Goal: Information Seeking & Learning: Find contact information

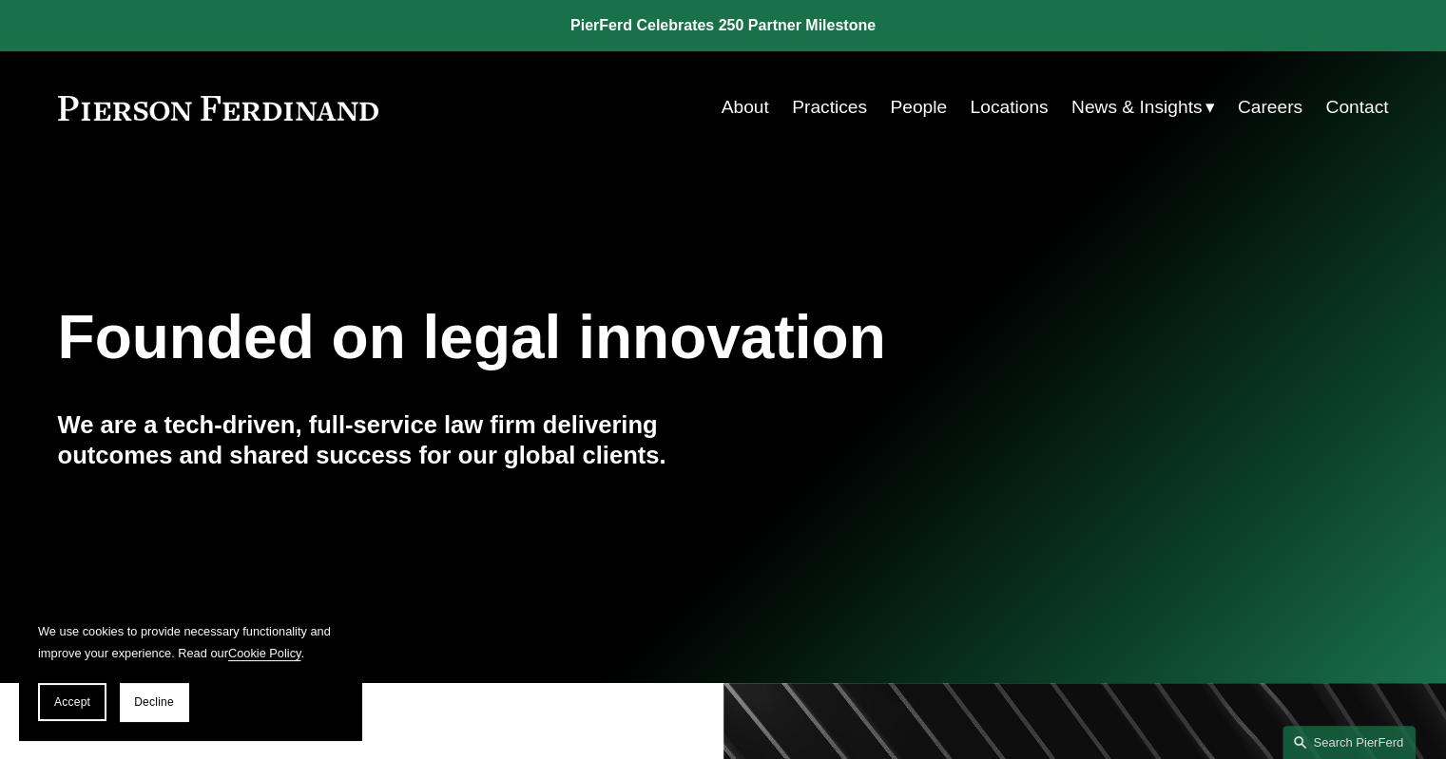
click at [976, 105] on link "Locations" at bounding box center [1008, 107] width 78 height 36
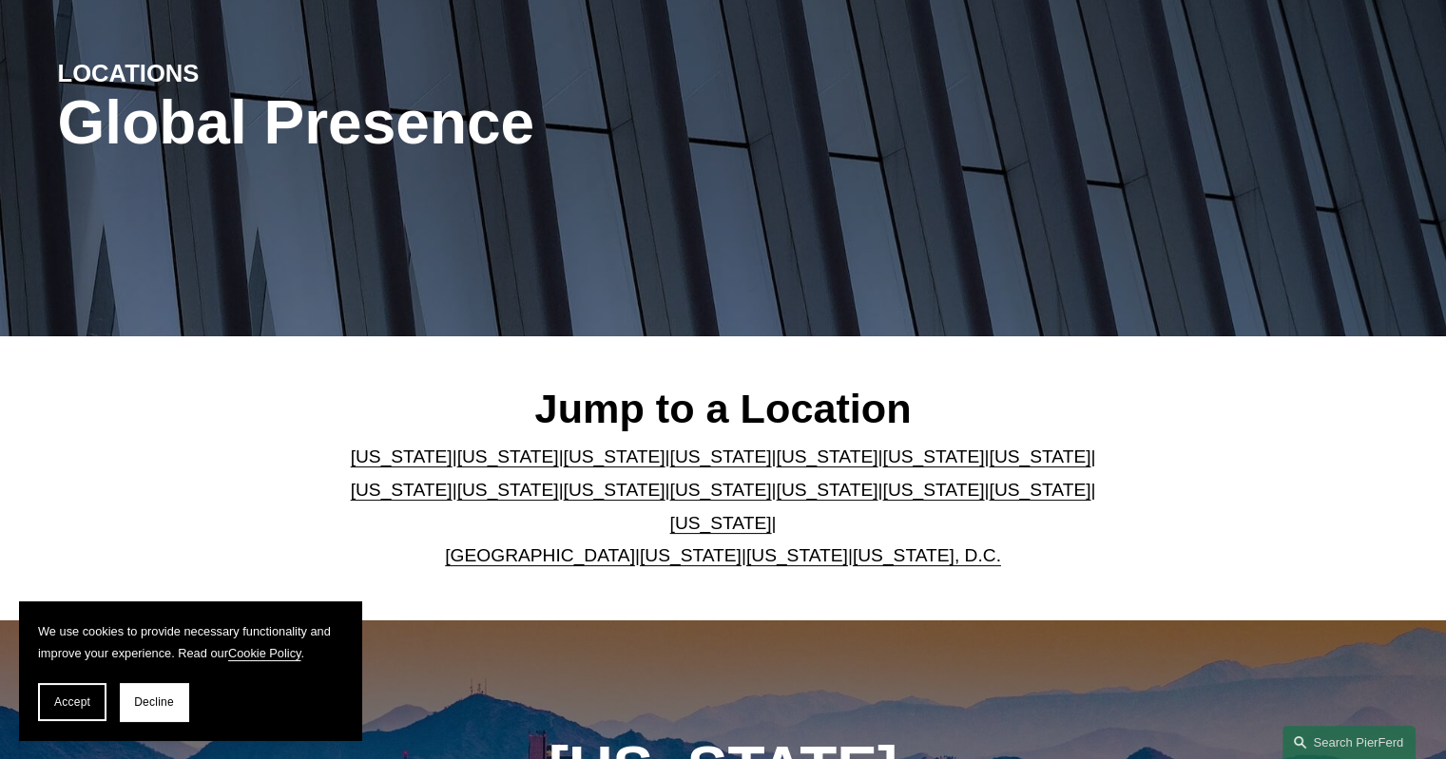
scroll to position [285, 0]
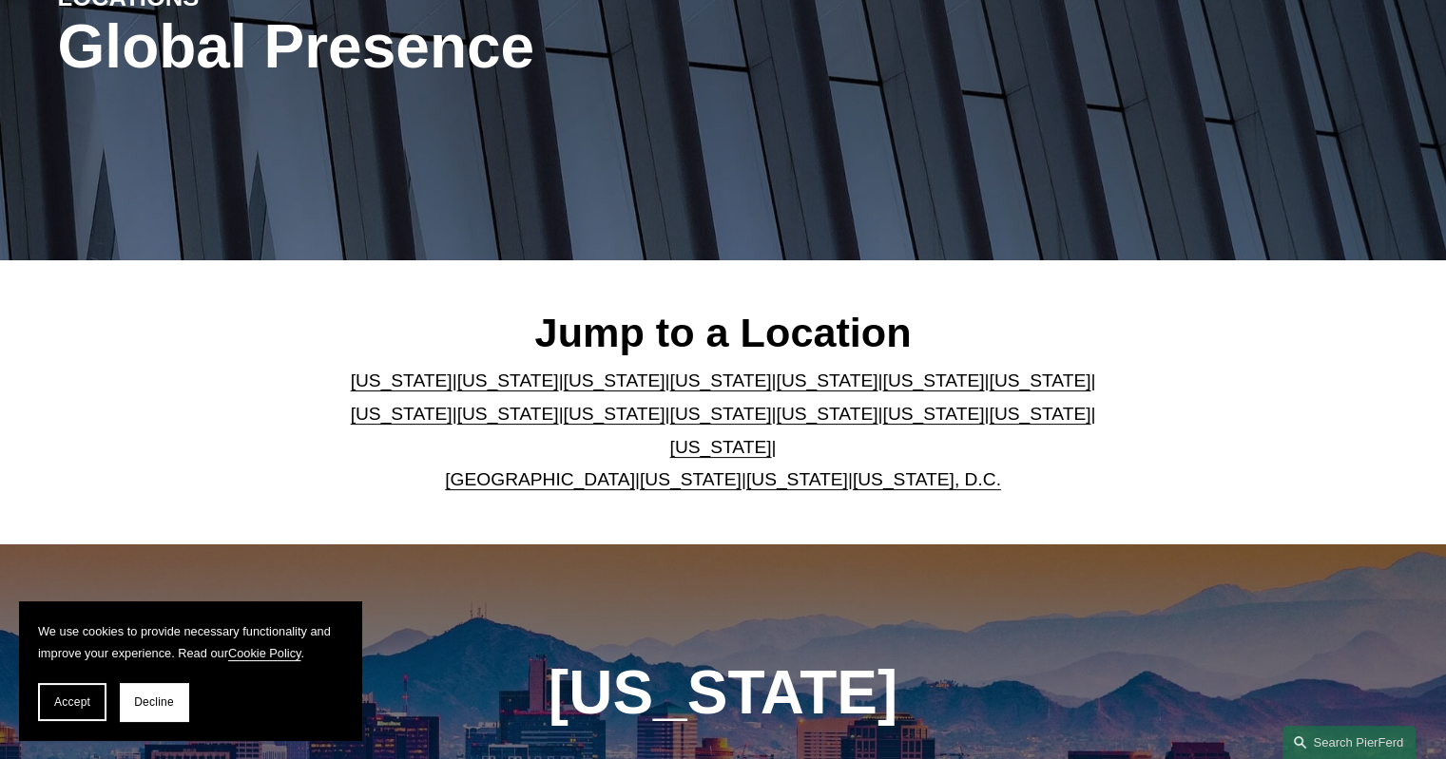
click at [457, 391] on link "California" at bounding box center [508, 381] width 102 height 20
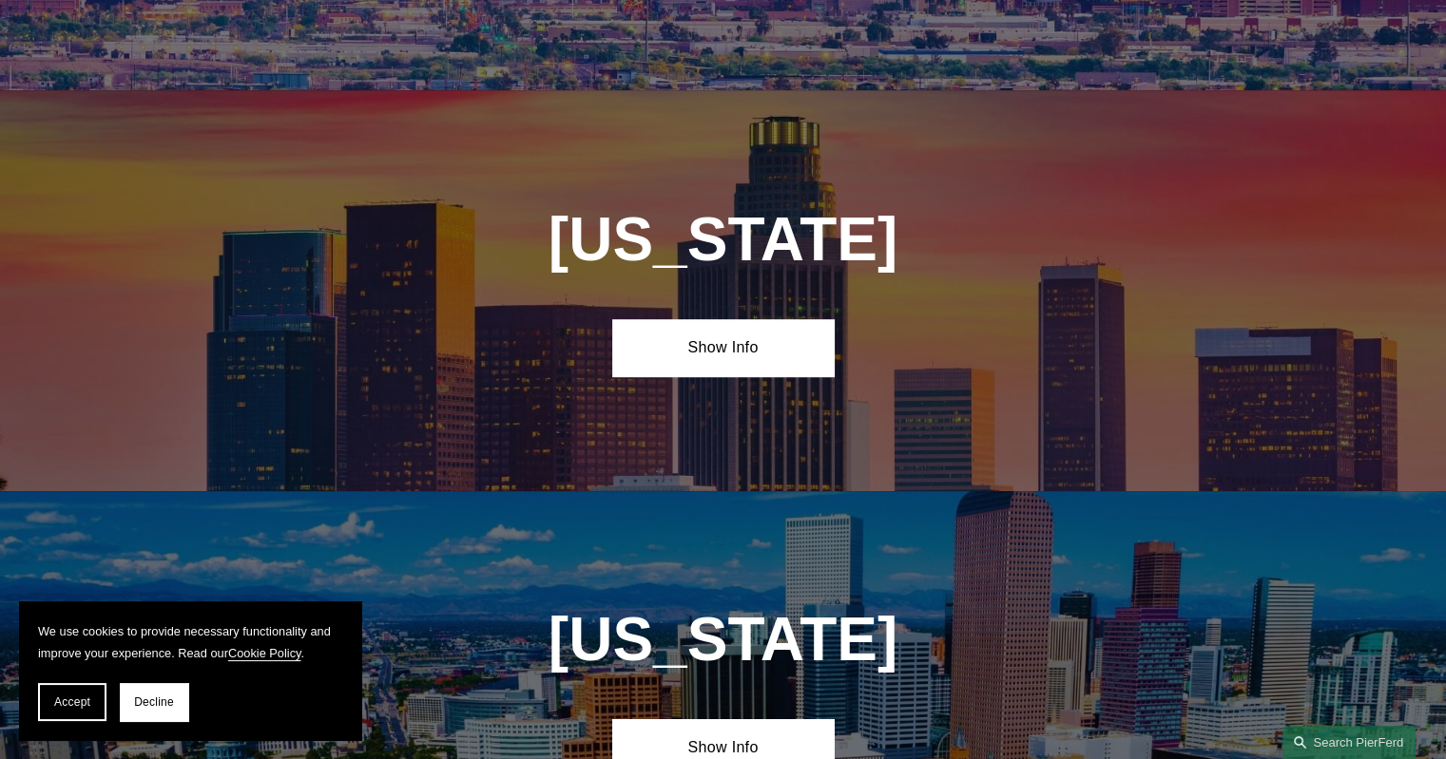
scroll to position [1215, 0]
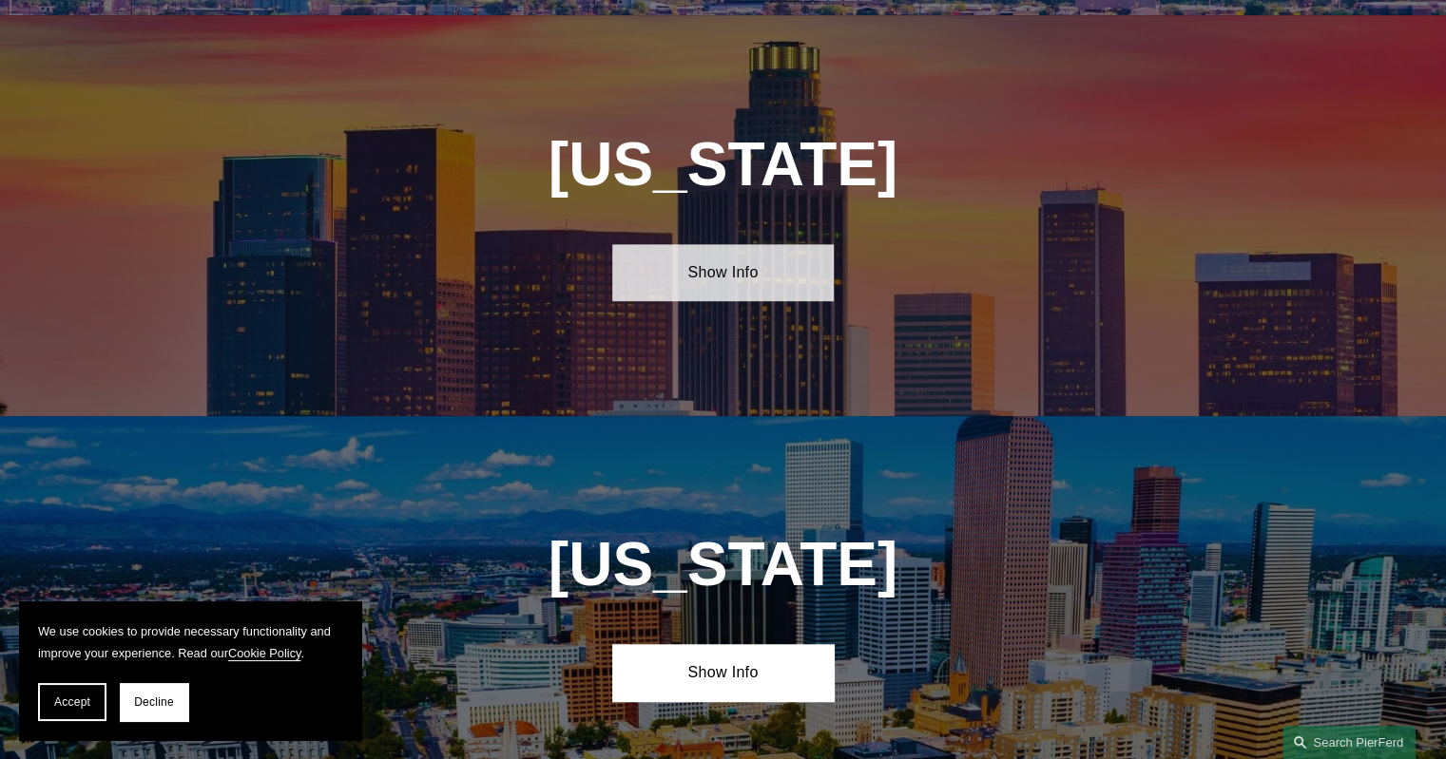
click at [698, 273] on link "Show Info" at bounding box center [722, 272] width 221 height 57
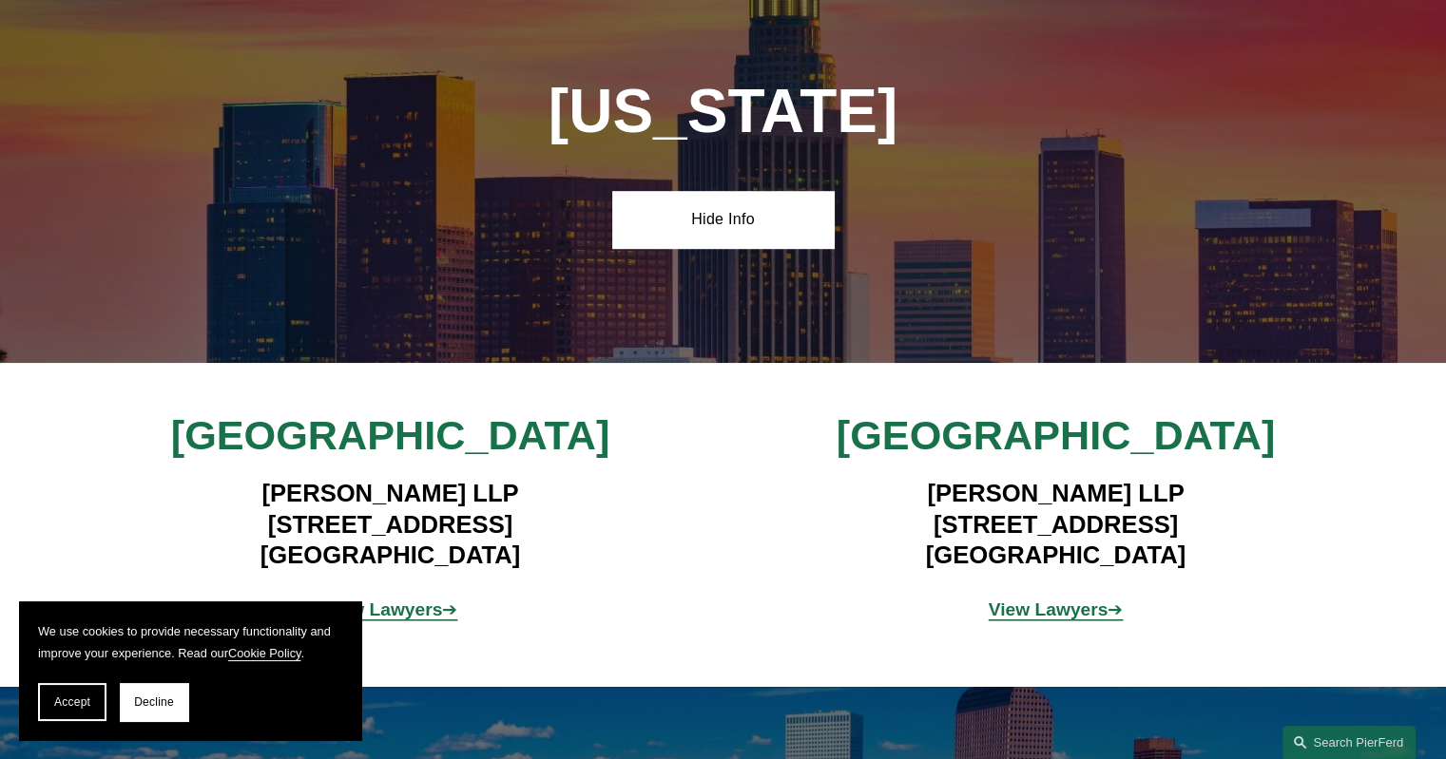
scroll to position [1310, 0]
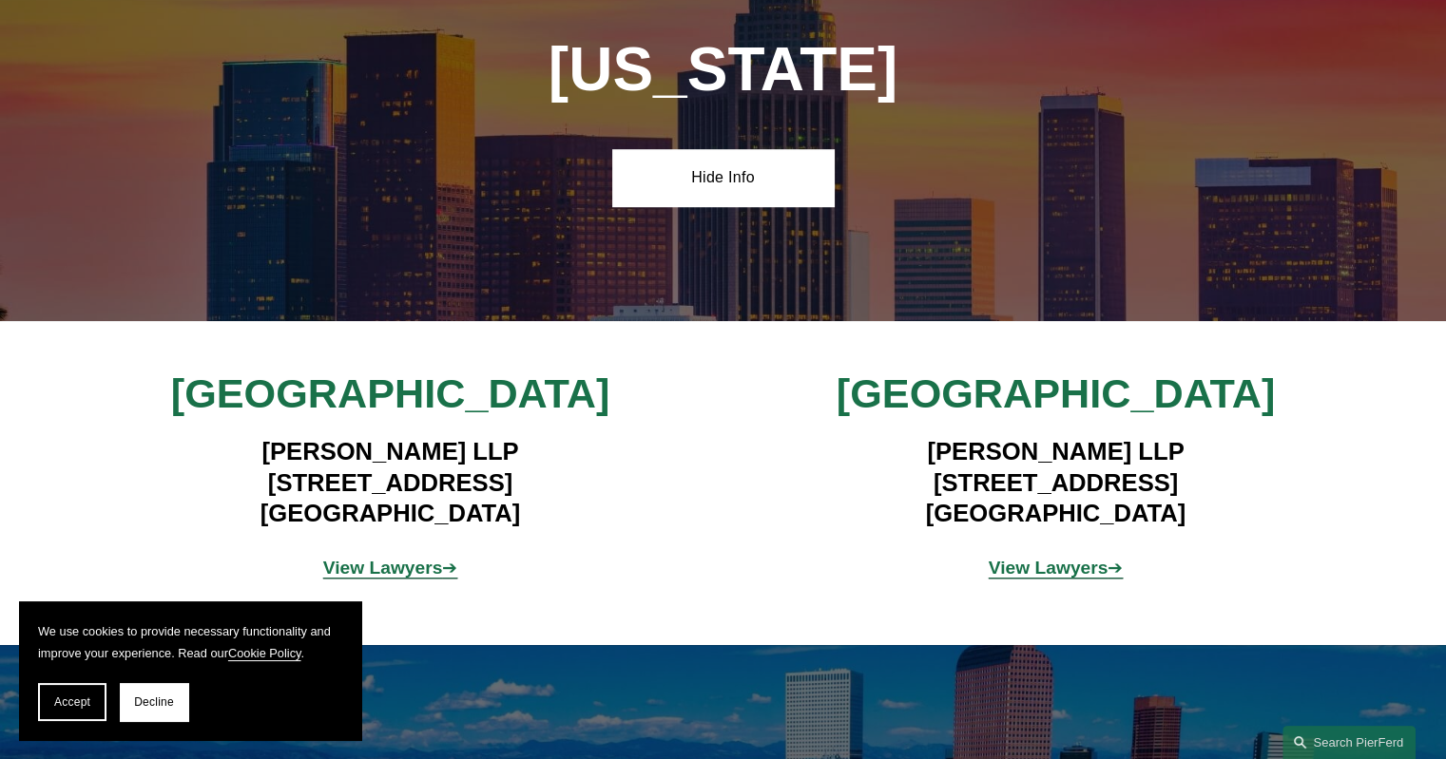
drag, startPoint x: 546, startPoint y: 502, endPoint x: 217, endPoint y: 448, distance: 334.2
click at [217, 448] on h4 "Pierson Ferdinand LLP 12100 Wilshire Blvd, Suite 800 Los Angeles, CA 90025" at bounding box center [390, 482] width 554 height 92
copy h4 "Pierson Ferdinand LLP 12100 Wilshire Blvd, Suite 800 Los Angeles, CA 90025"
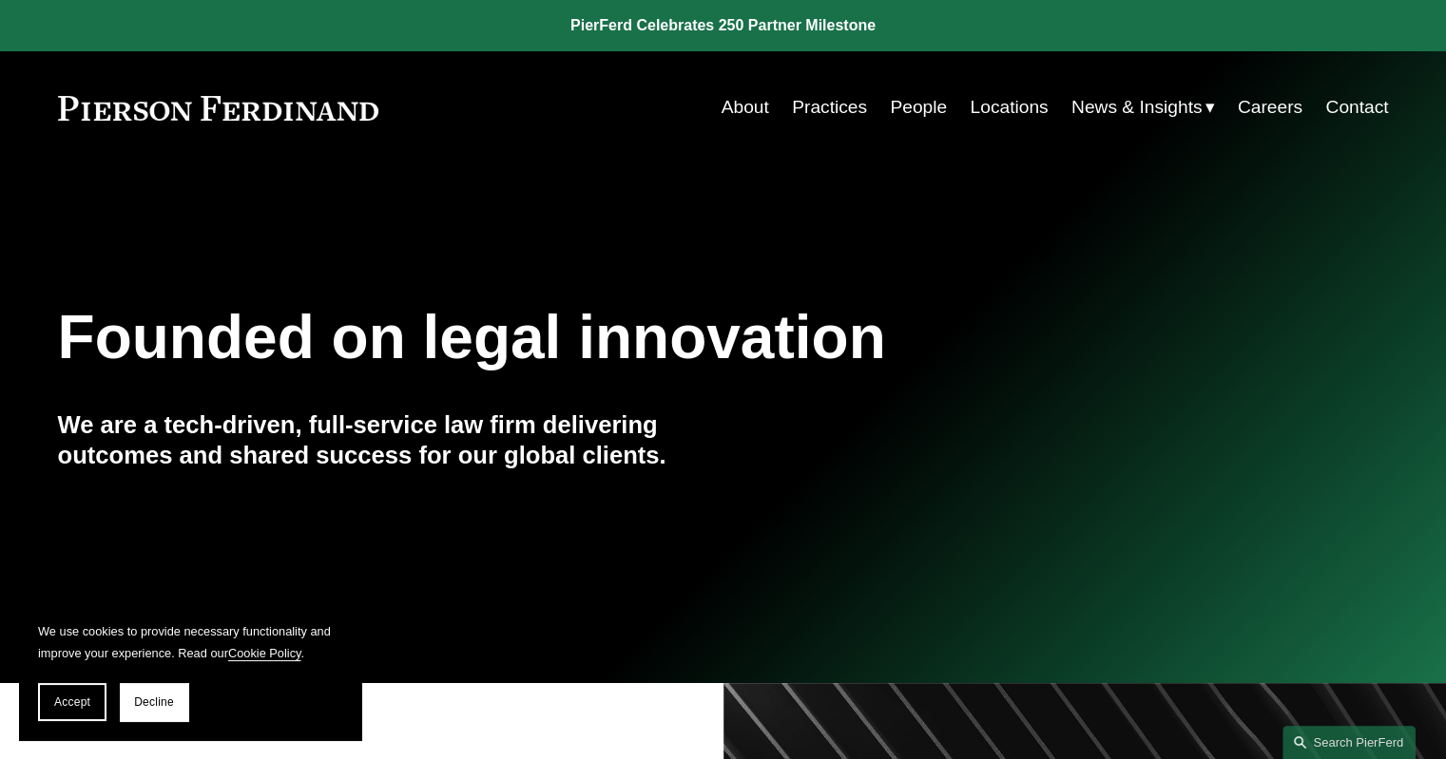
click at [985, 106] on link "Locations" at bounding box center [1008, 107] width 78 height 36
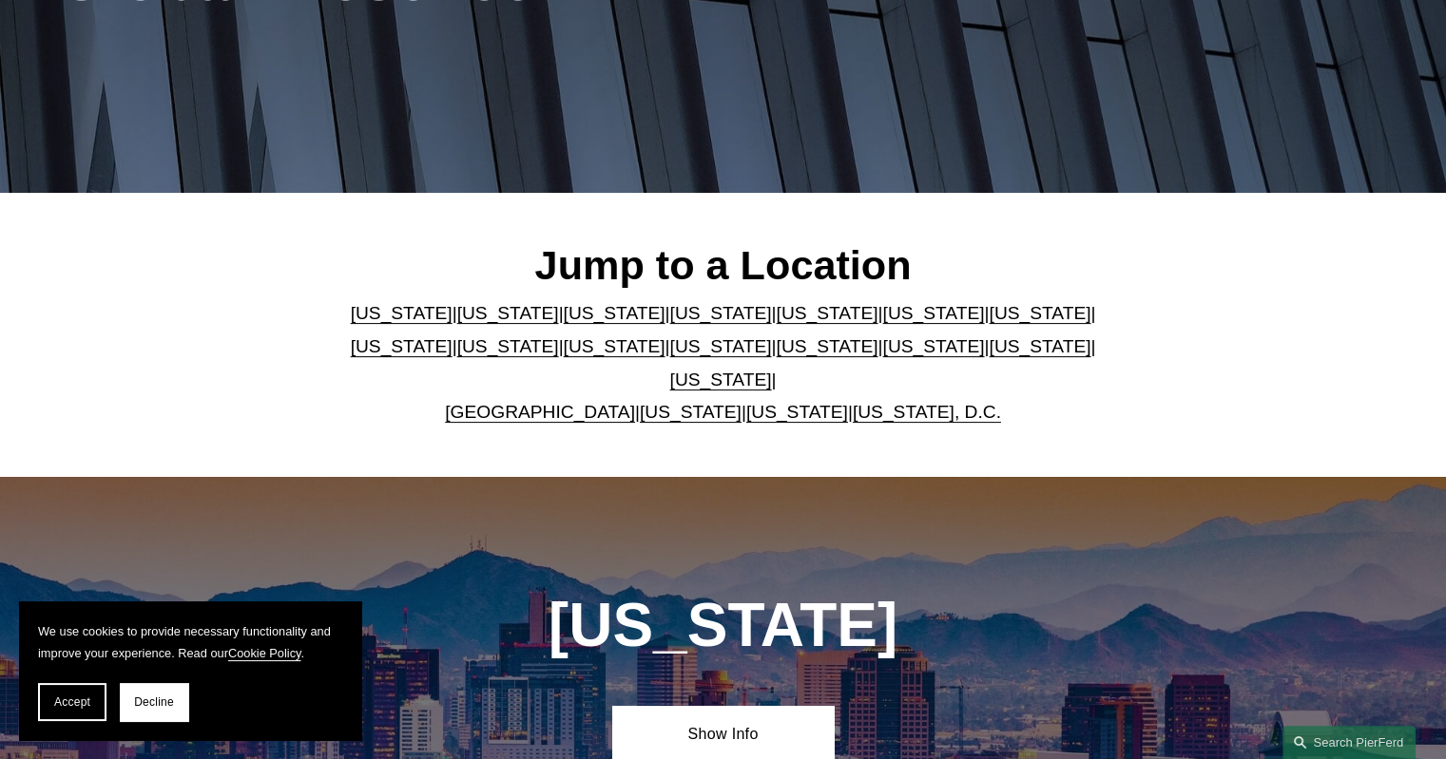
scroll to position [380, 0]
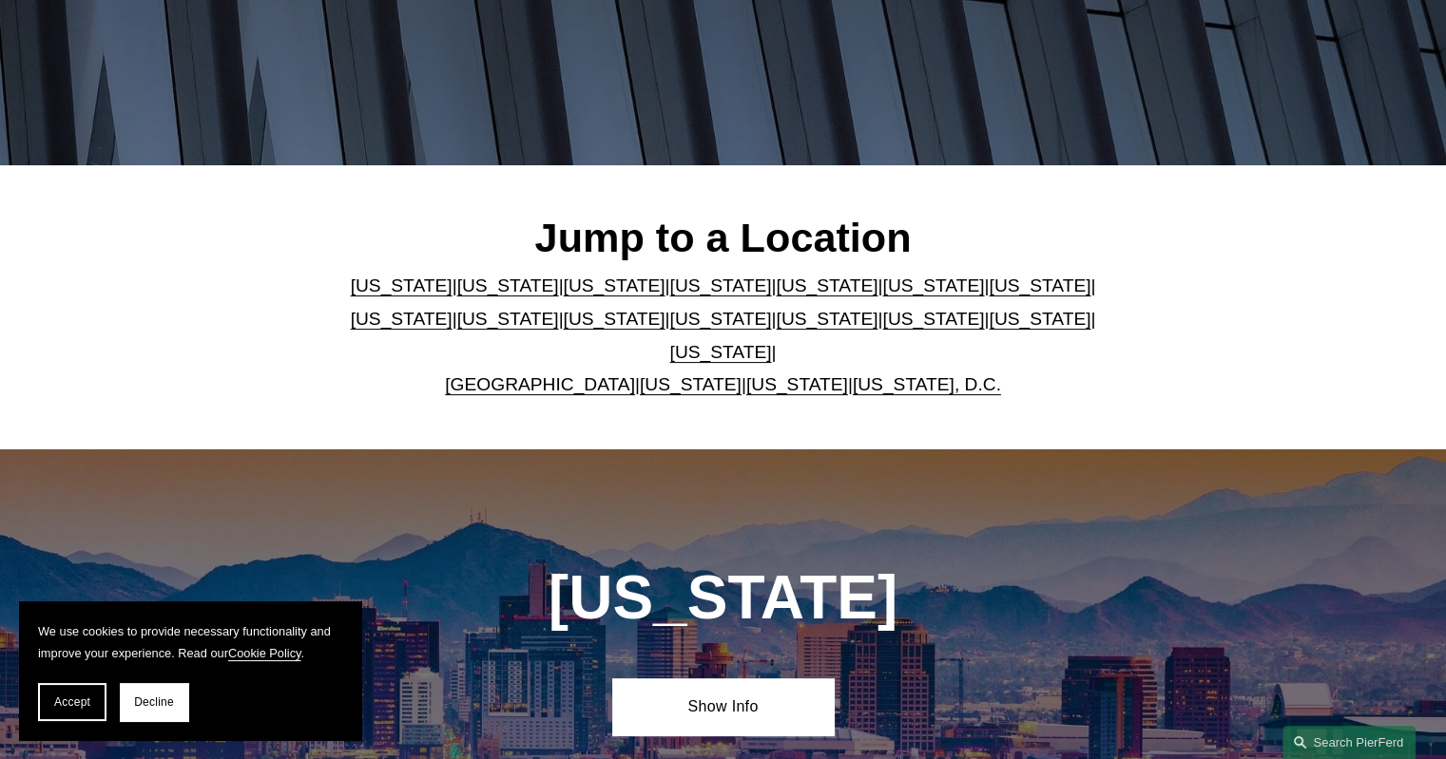
click at [477, 296] on link "[US_STATE]" at bounding box center [508, 286] width 102 height 20
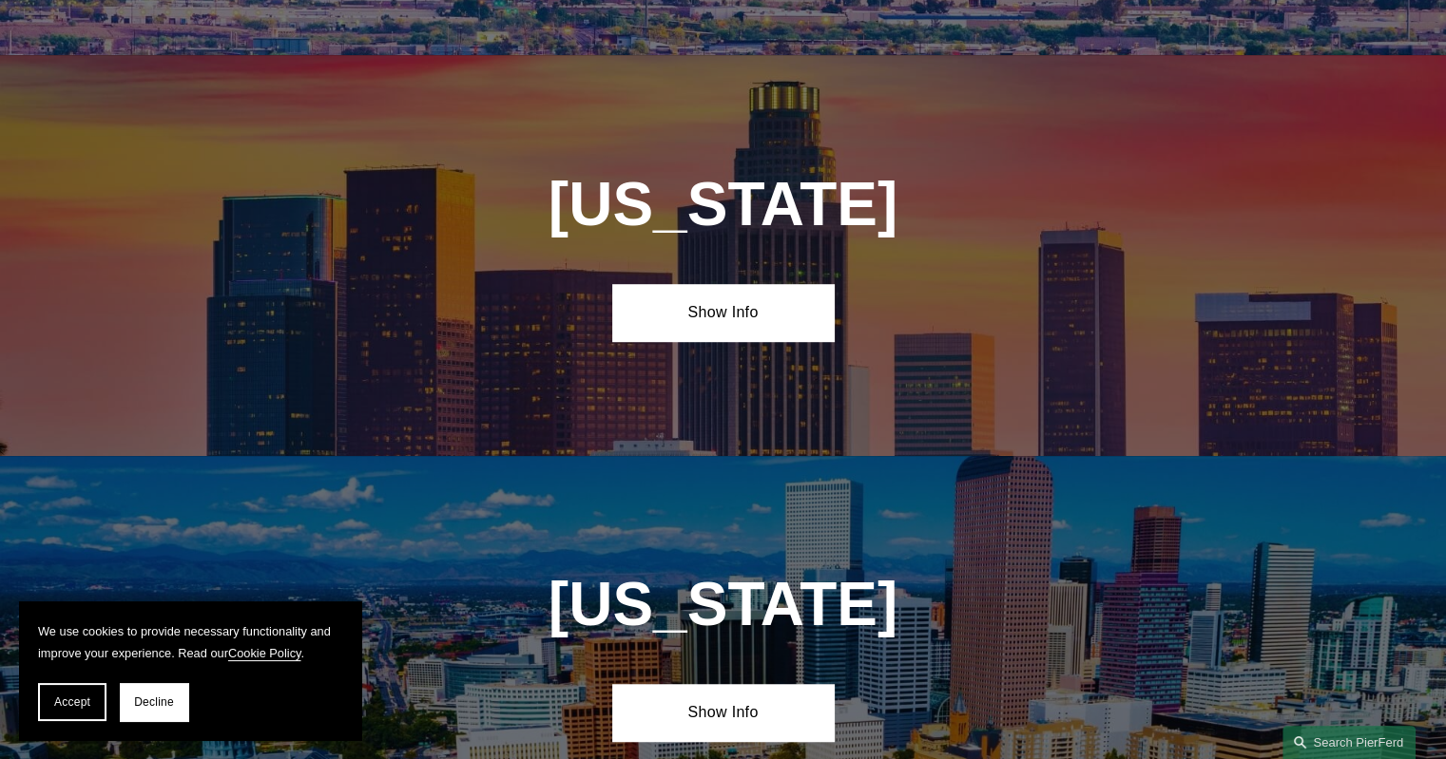
scroll to position [1215, 0]
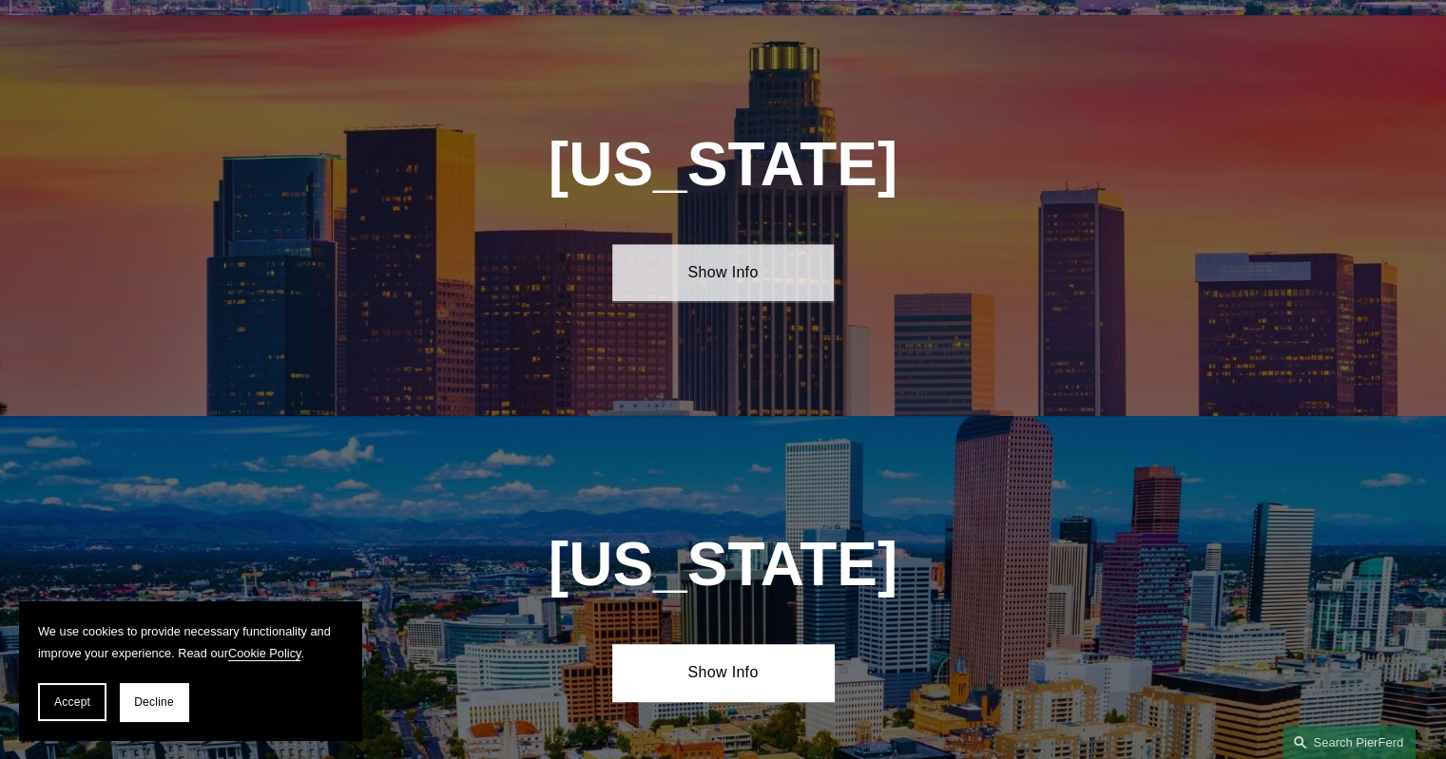
click at [711, 276] on link "Show Info" at bounding box center [722, 272] width 221 height 57
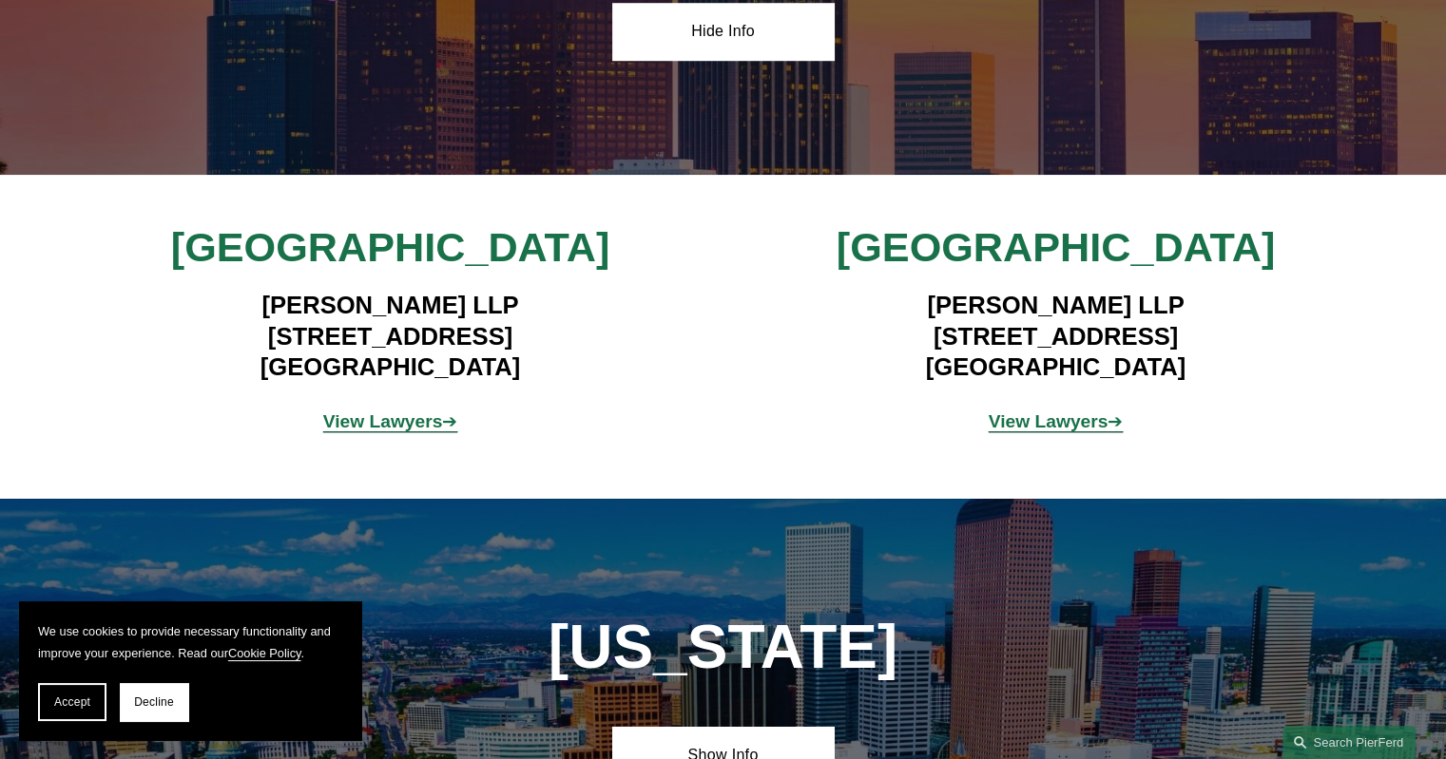
scroll to position [1500, 0]
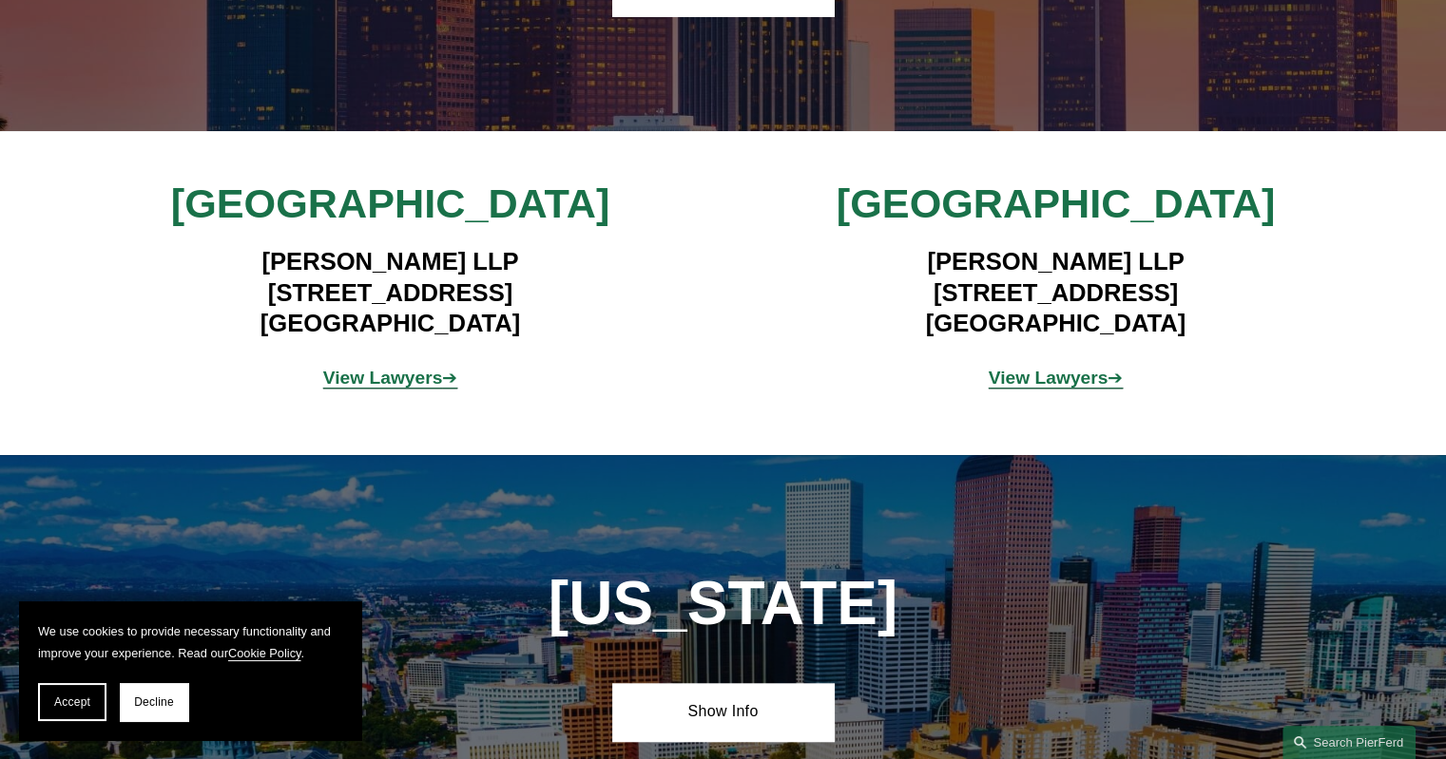
click at [393, 368] on strong "View Lawyers" at bounding box center [383, 378] width 120 height 20
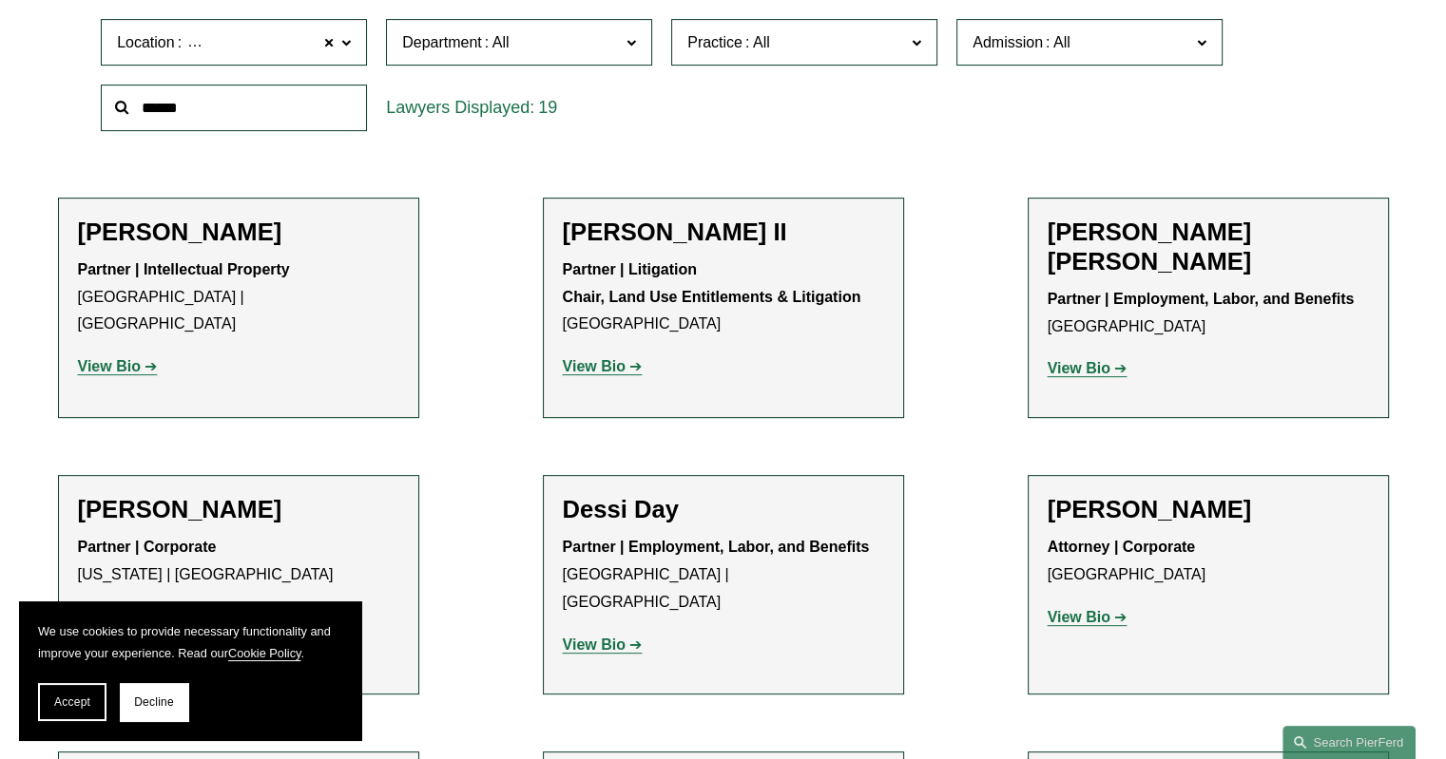
scroll to position [665, 0]
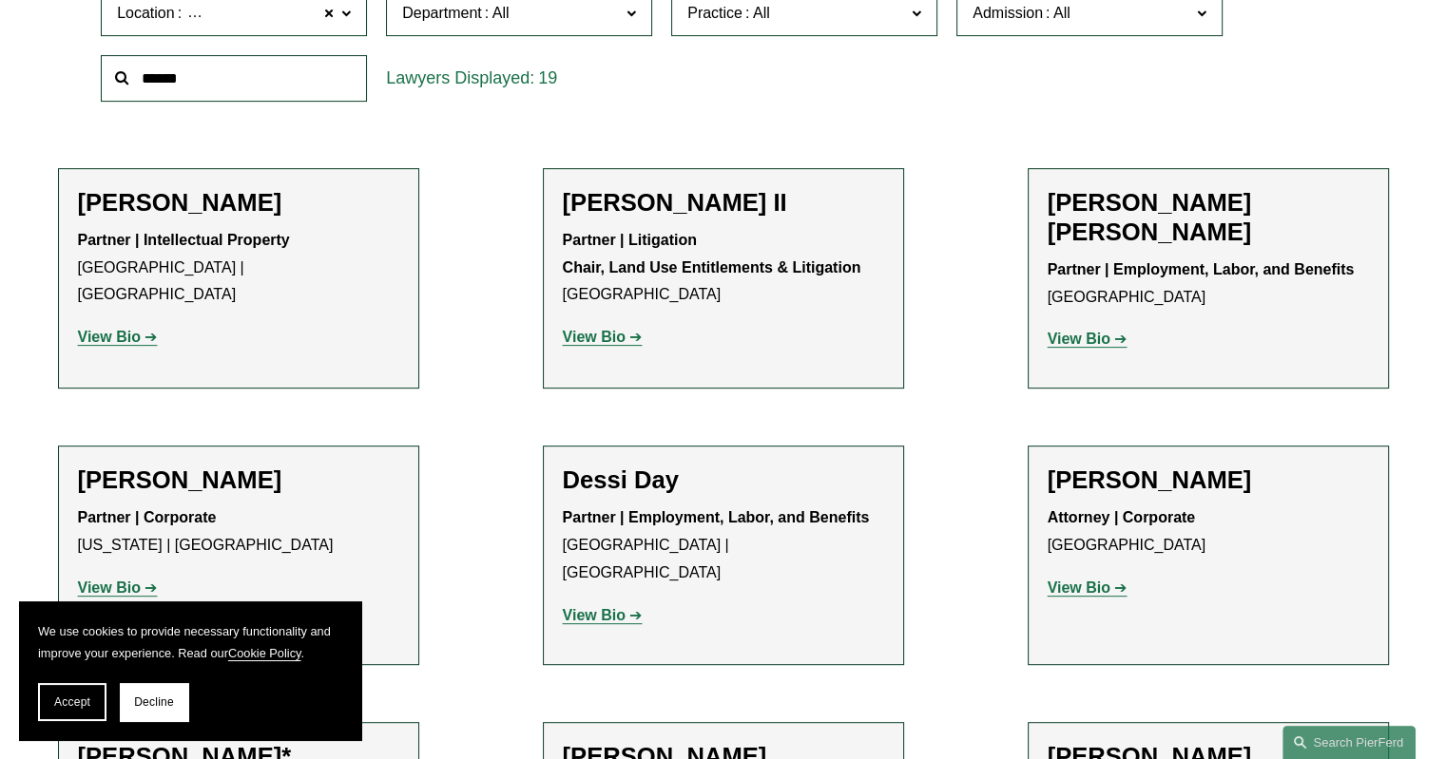
click at [124, 329] on strong "View Bio" at bounding box center [109, 337] width 63 height 16
click at [1095, 584] on strong "View Bio" at bounding box center [1078, 588] width 63 height 16
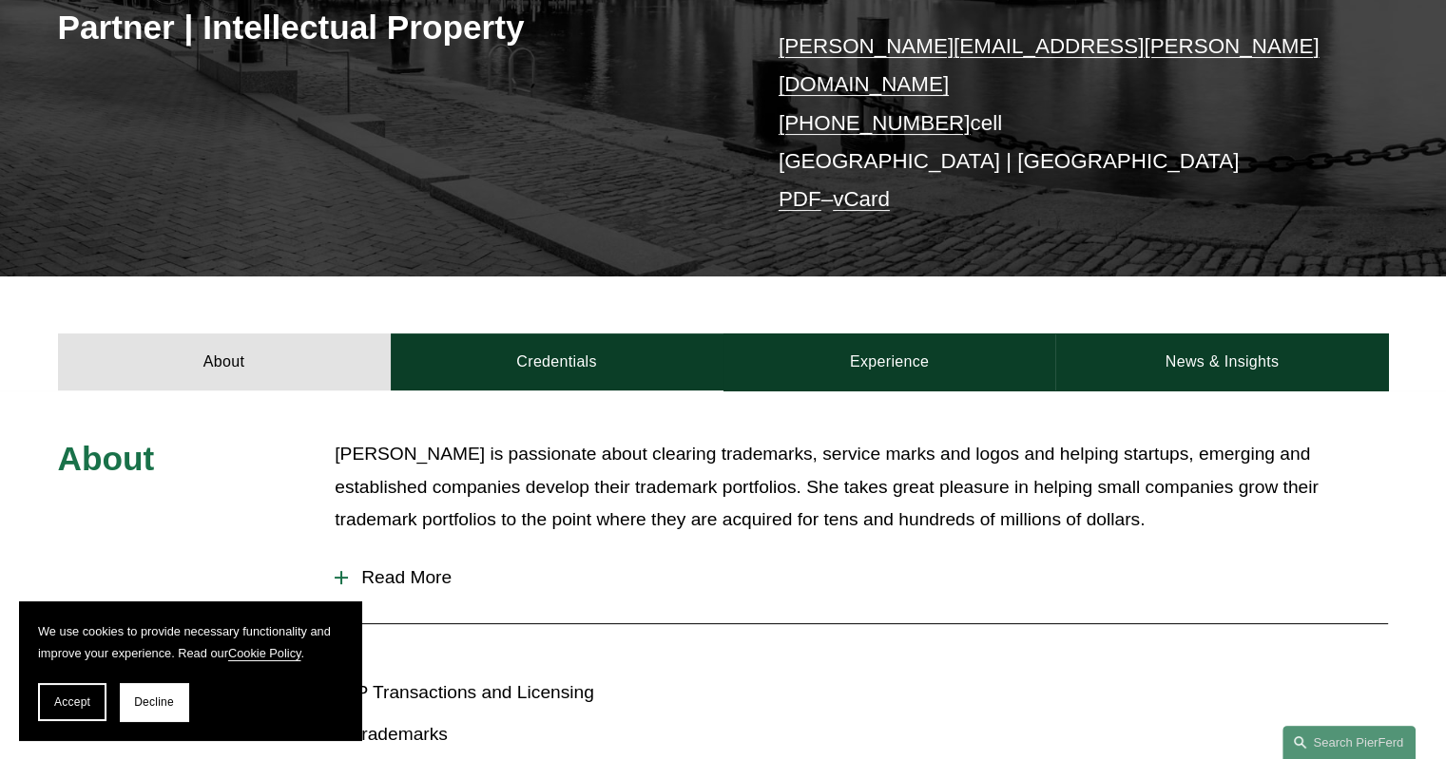
scroll to position [760, 0]
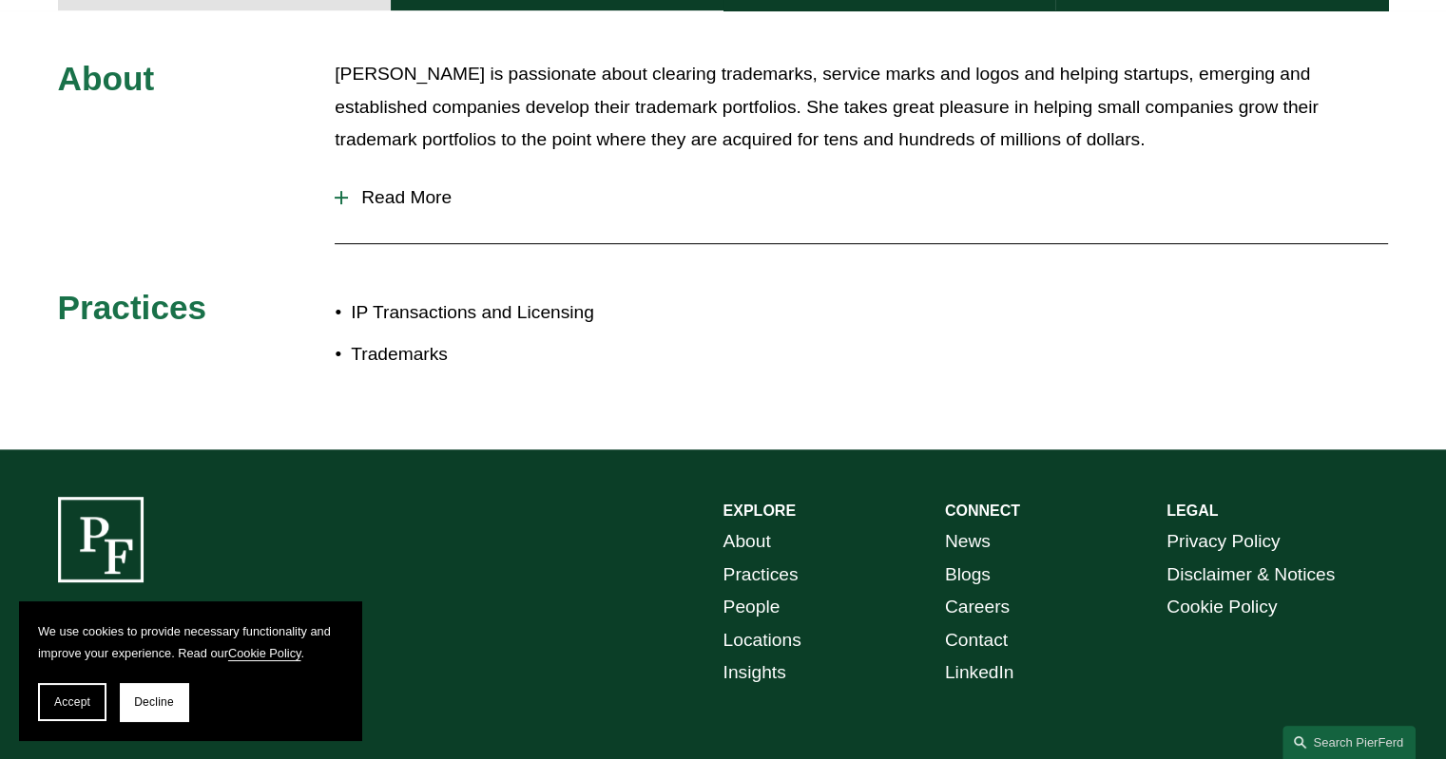
click at [377, 187] on span "Read More" at bounding box center [868, 197] width 1040 height 21
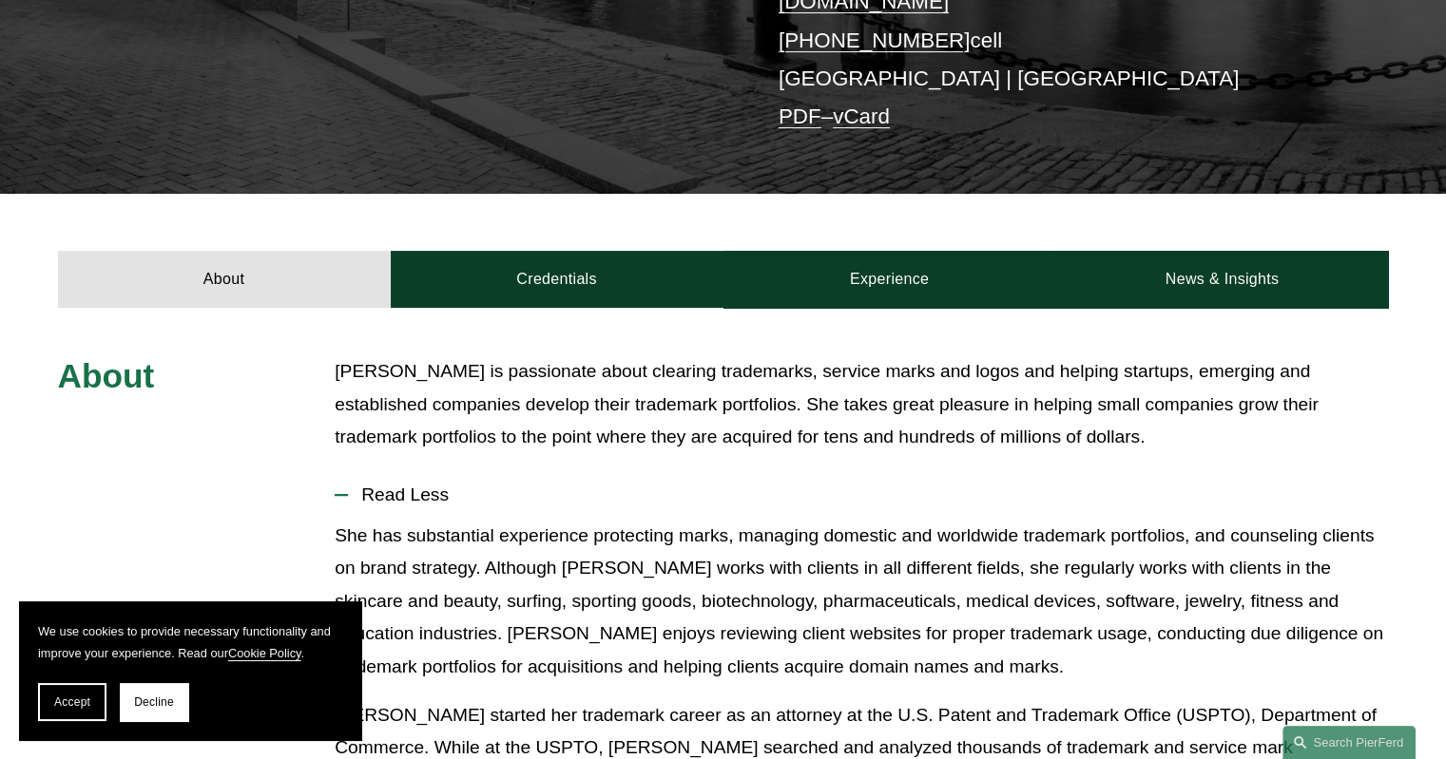
scroll to position [451, 0]
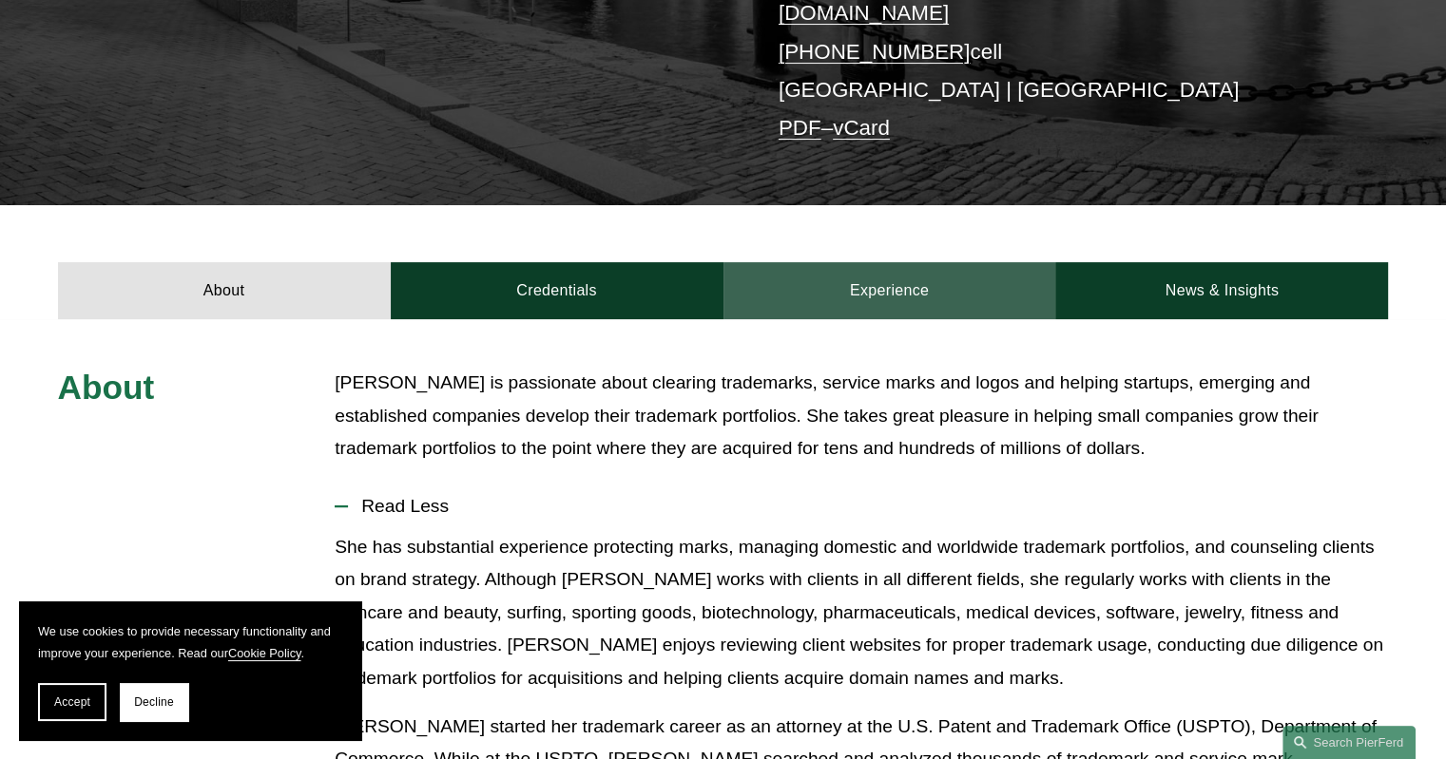
click at [912, 262] on link "Experience" at bounding box center [889, 290] width 333 height 57
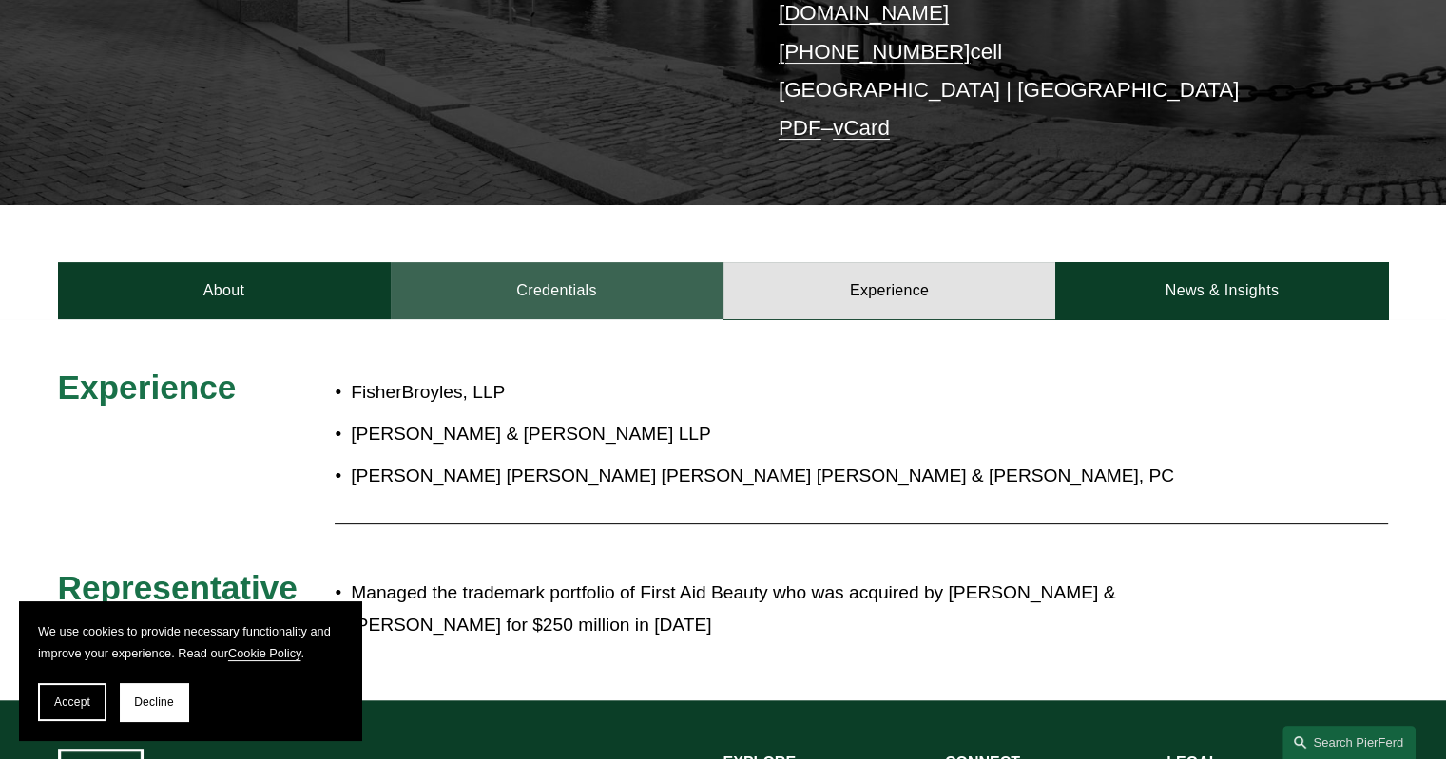
click at [585, 272] on link "Credentials" at bounding box center [557, 290] width 333 height 57
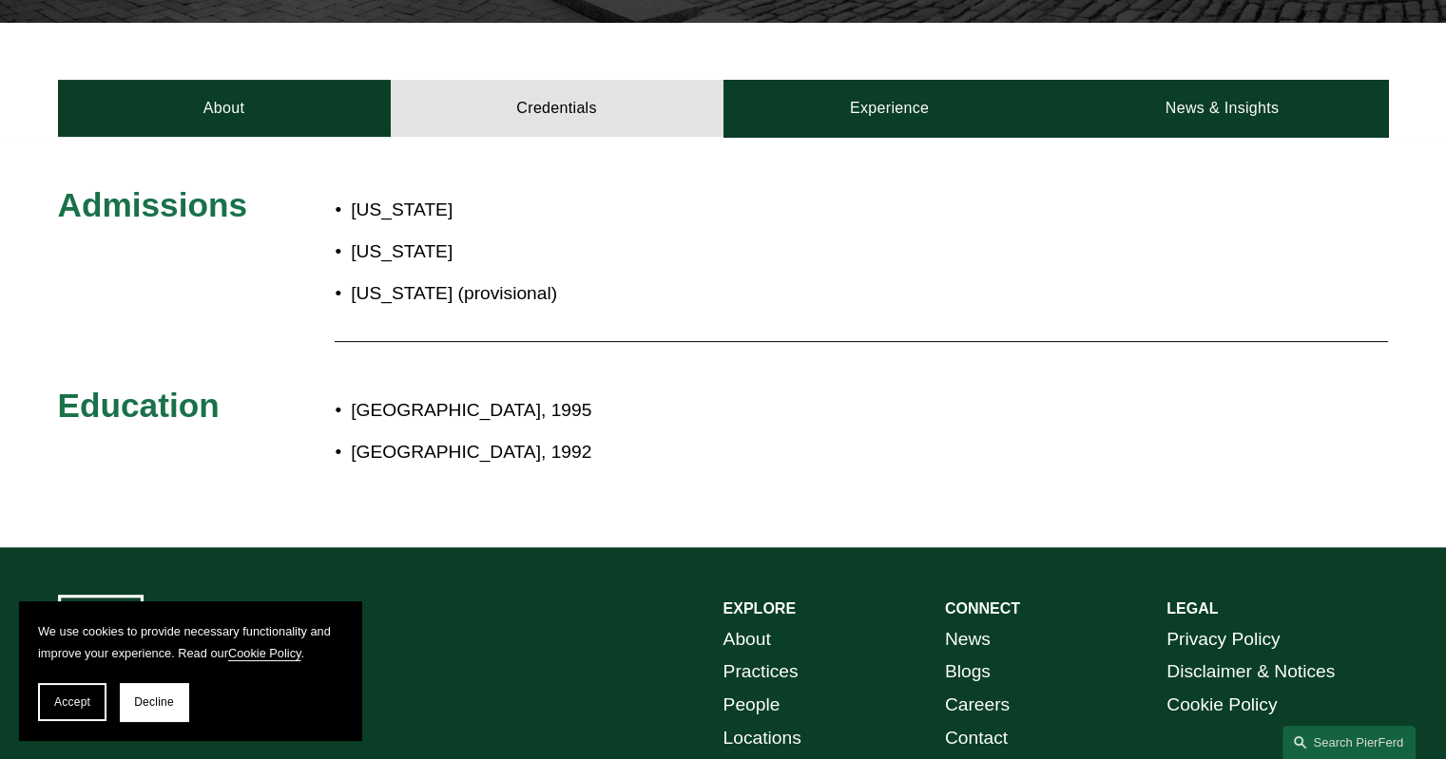
scroll to position [642, 0]
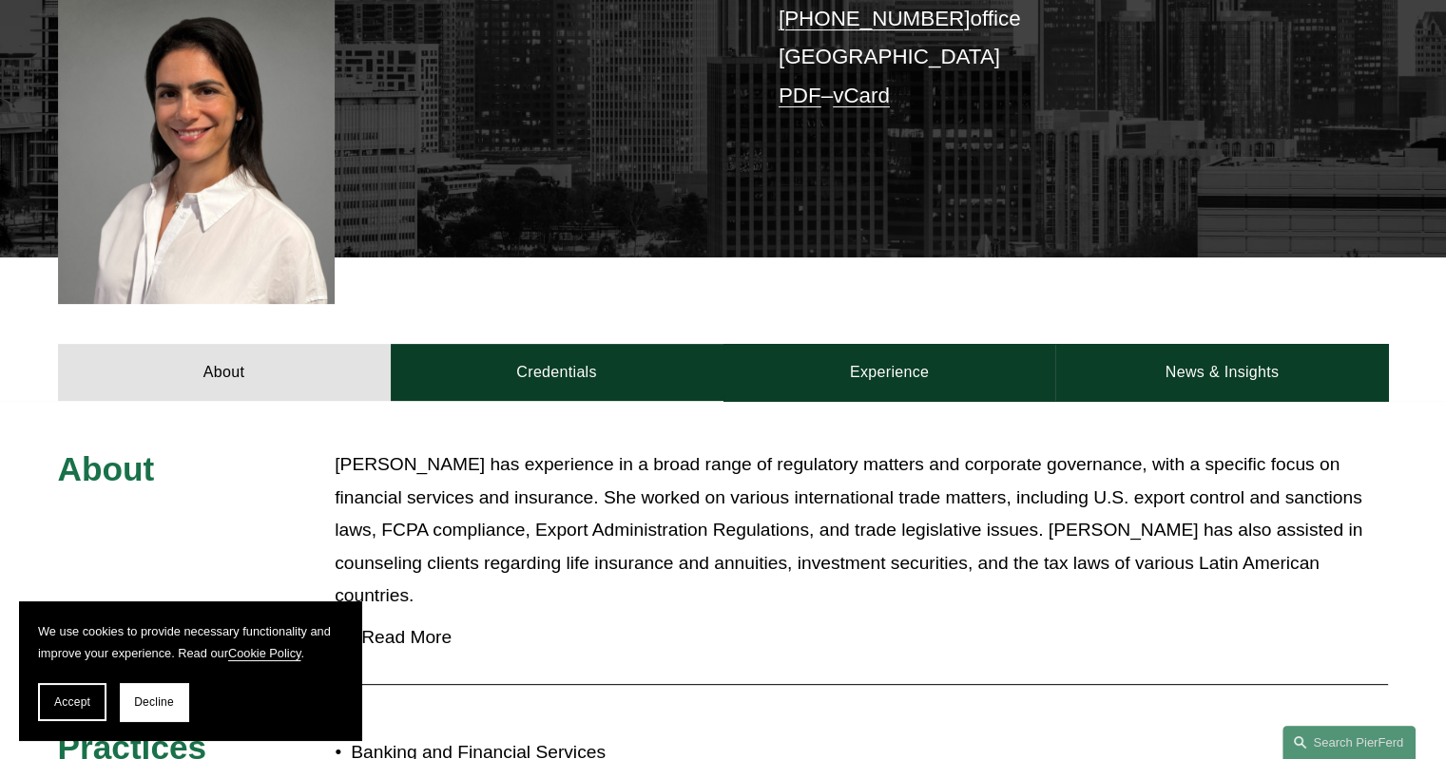
scroll to position [570, 0]
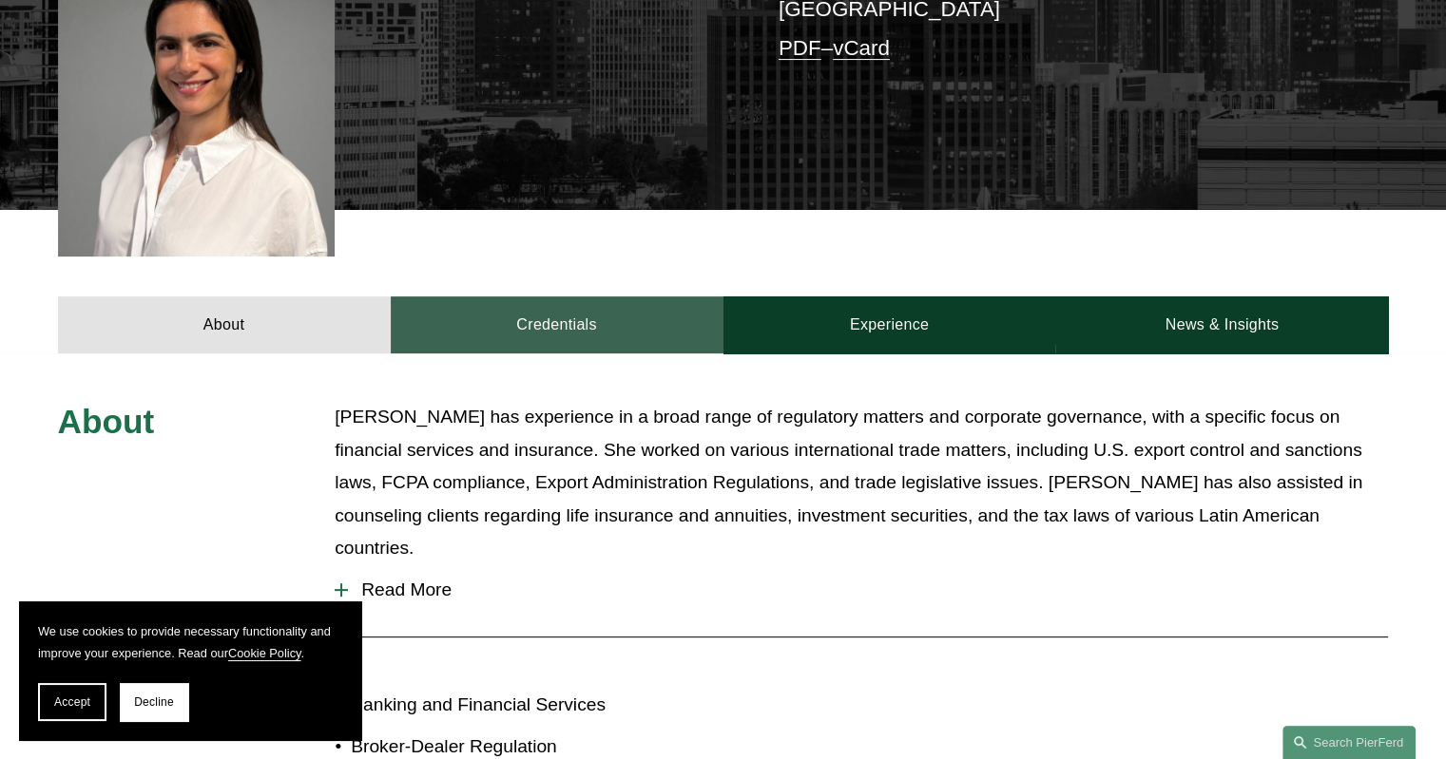
click at [620, 313] on link "Credentials" at bounding box center [557, 325] width 333 height 57
